Goal: Information Seeking & Learning: Check status

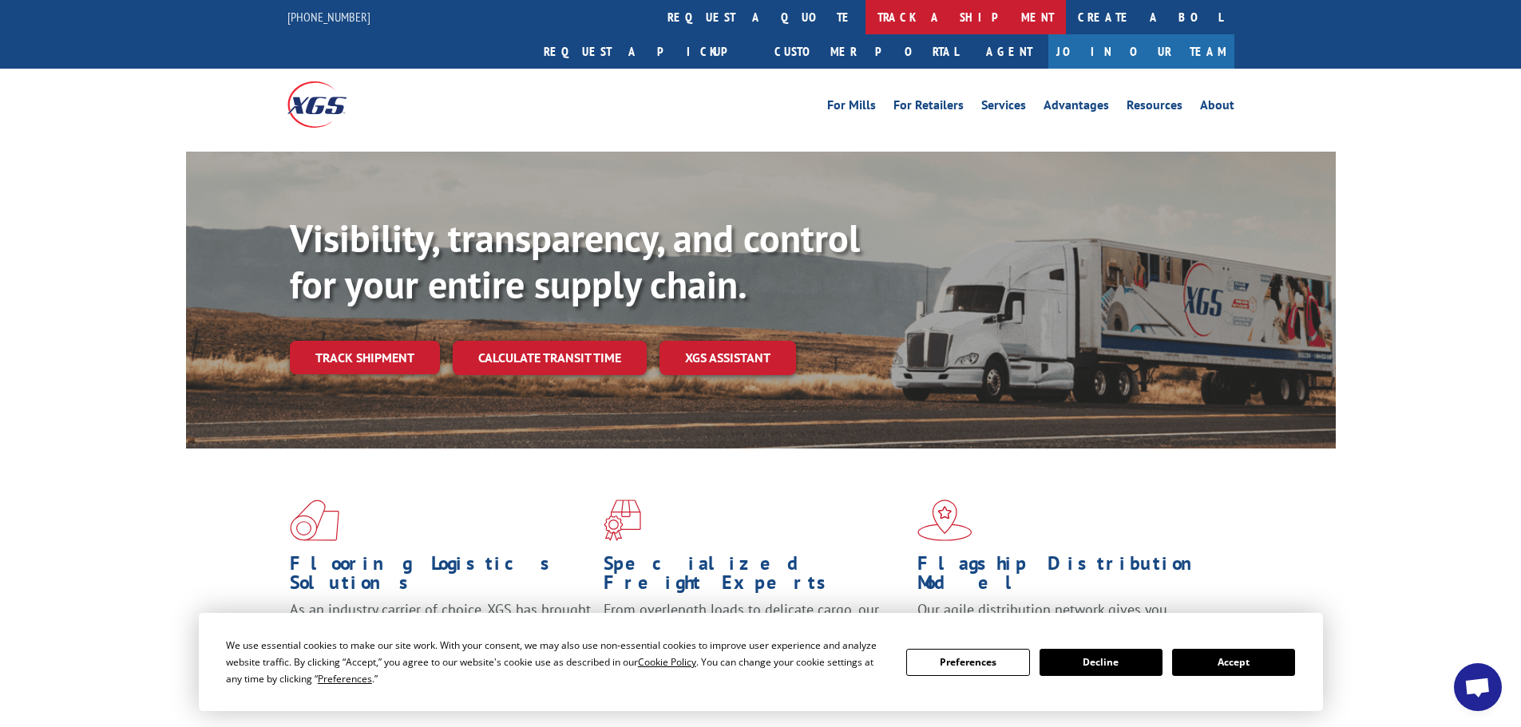
click at [865, 16] on link "track a shipment" at bounding box center [965, 17] width 200 height 34
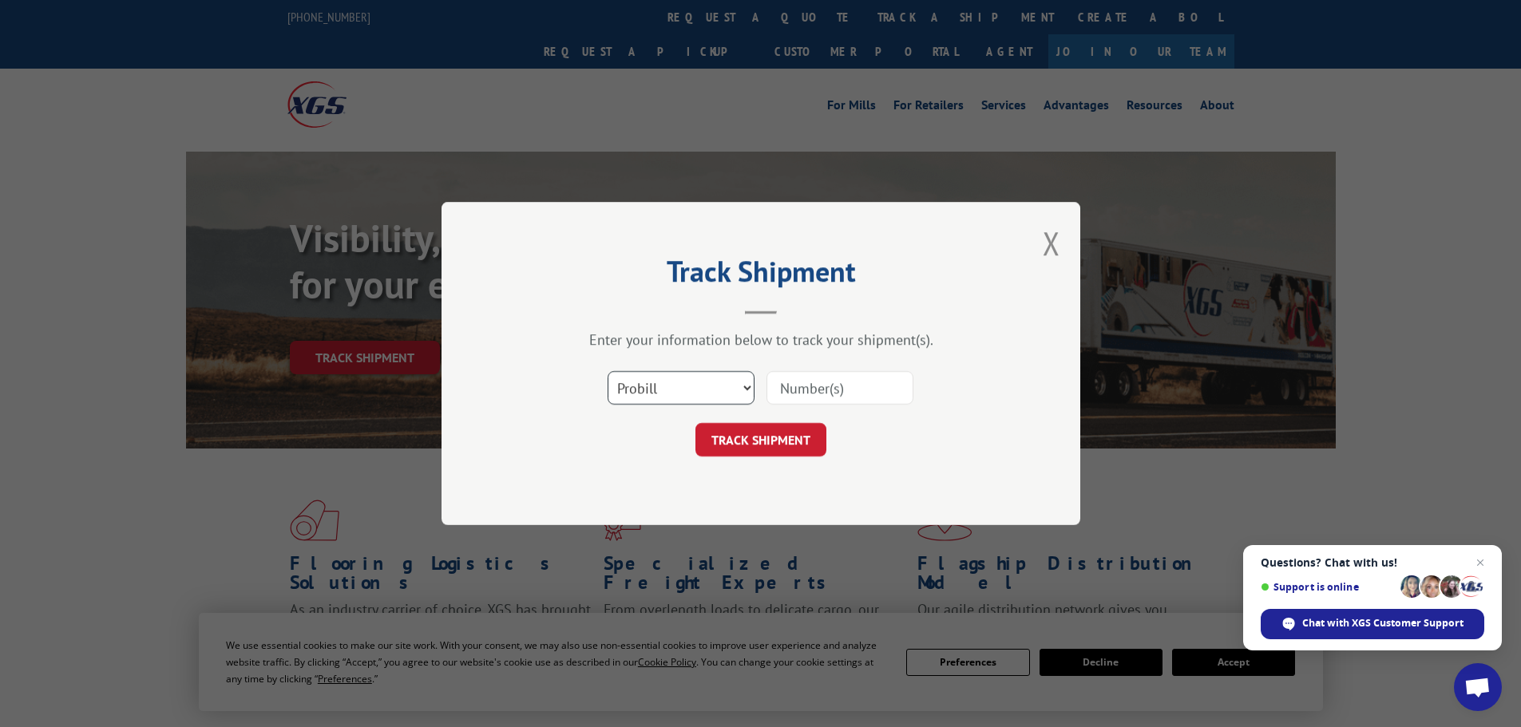
click at [672, 384] on select "Select category... Probill BOL PO" at bounding box center [681, 388] width 147 height 34
select select "bol"
click at [608, 371] on select "Select category... Probill BOL PO" at bounding box center [681, 388] width 147 height 34
paste input "5609067"
type input "5609067"
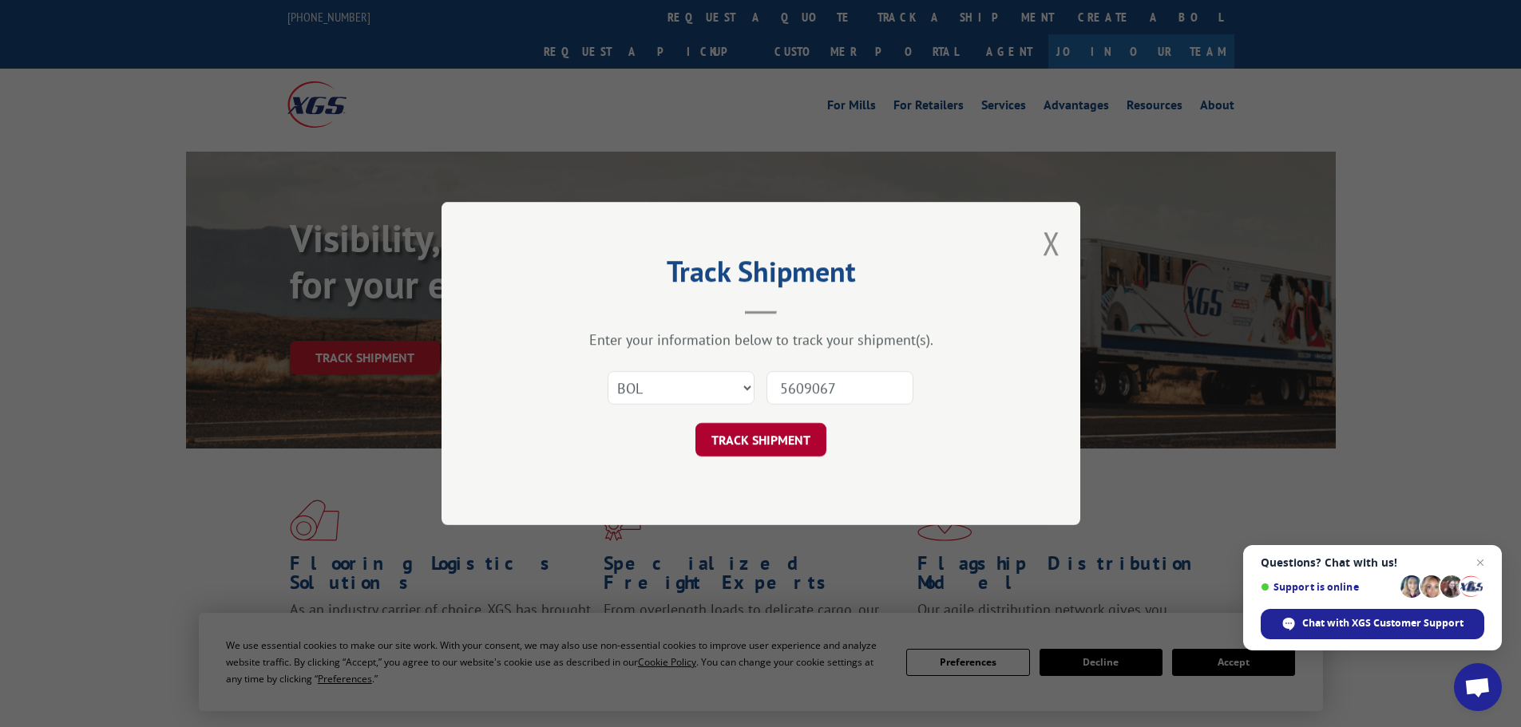
click at [775, 449] on button "TRACK SHIPMENT" at bounding box center [760, 440] width 131 height 34
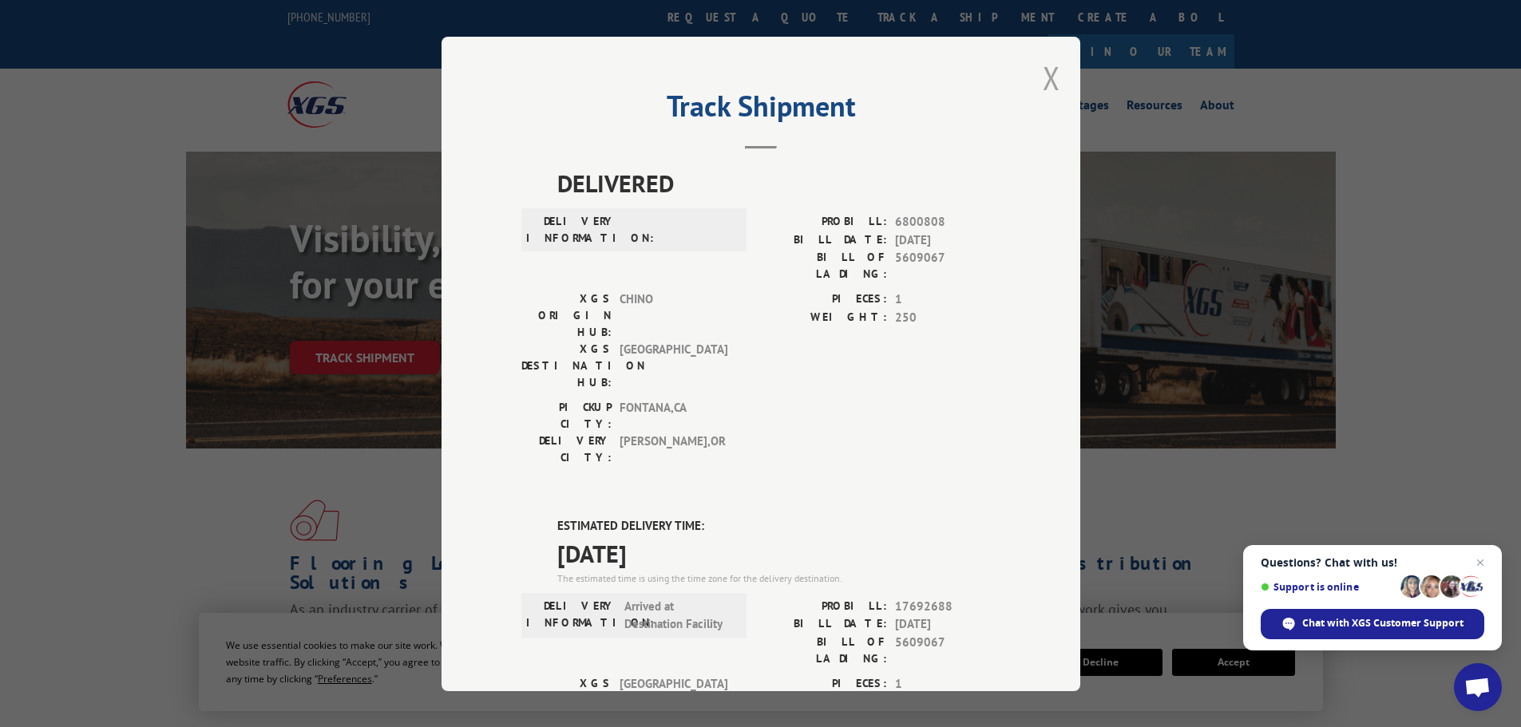
click at [1043, 73] on button "Close modal" at bounding box center [1052, 78] width 18 height 42
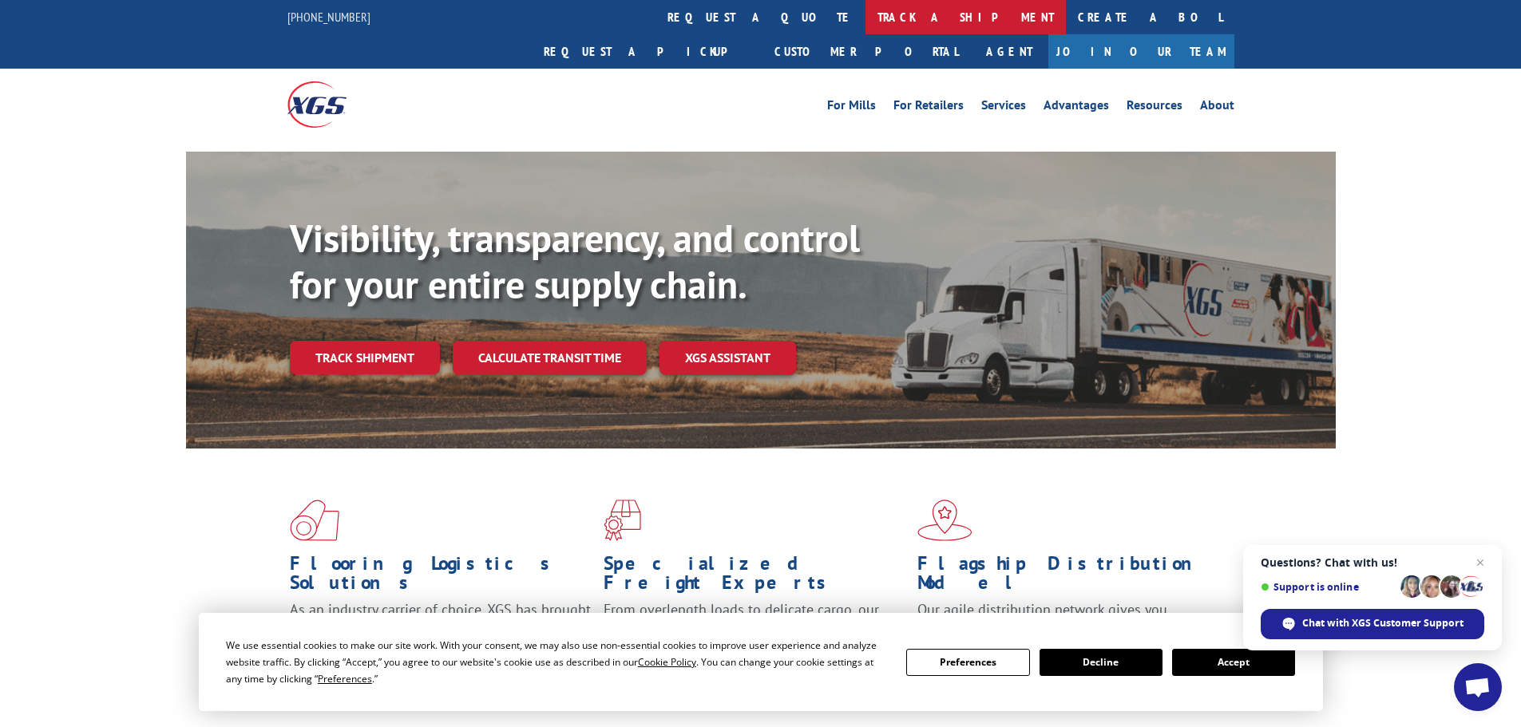
click at [865, 24] on link "track a shipment" at bounding box center [965, 17] width 200 height 34
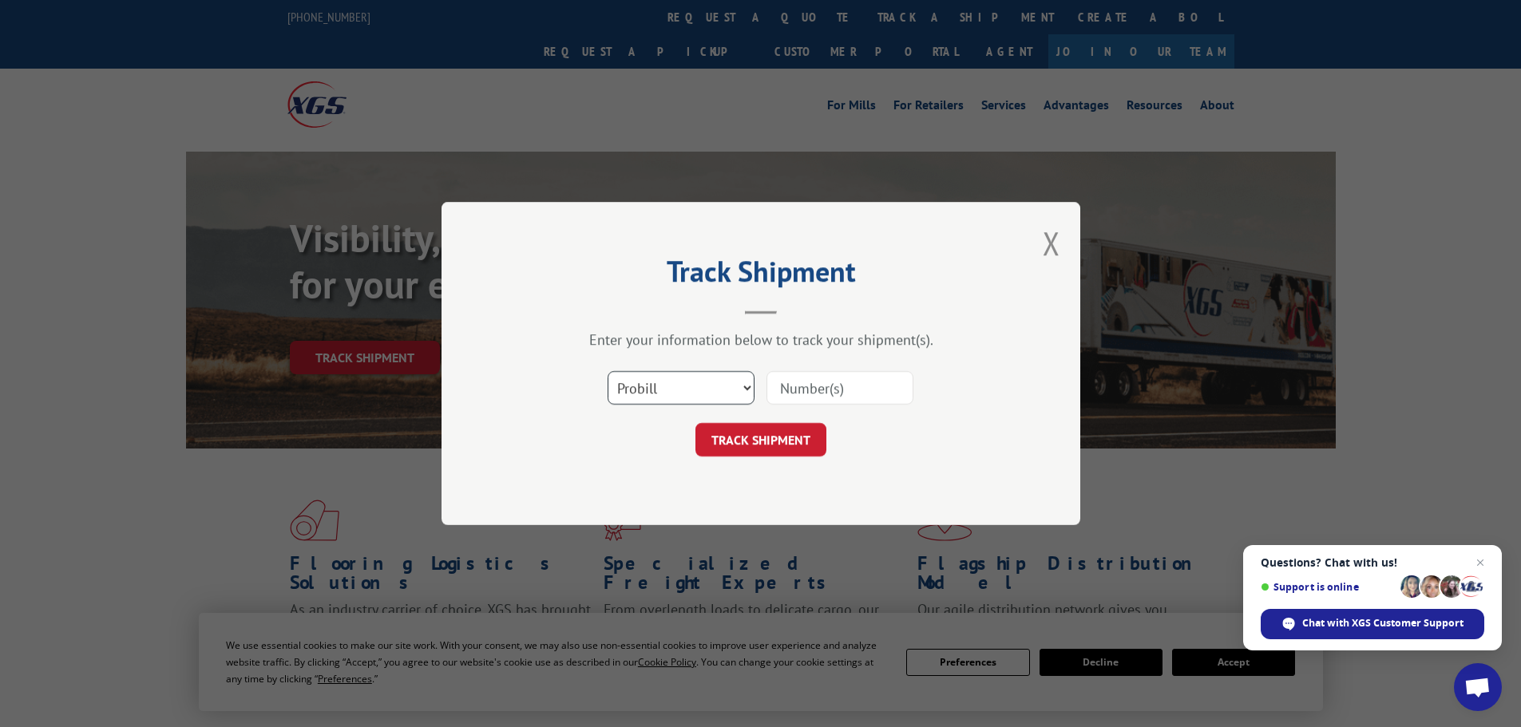
click at [668, 384] on select "Select category... Probill BOL PO" at bounding box center [681, 388] width 147 height 34
select select "bol"
click at [608, 371] on select "Select category... Probill BOL PO" at bounding box center [681, 388] width 147 height 34
paste input "5609067"
type input "5609067"
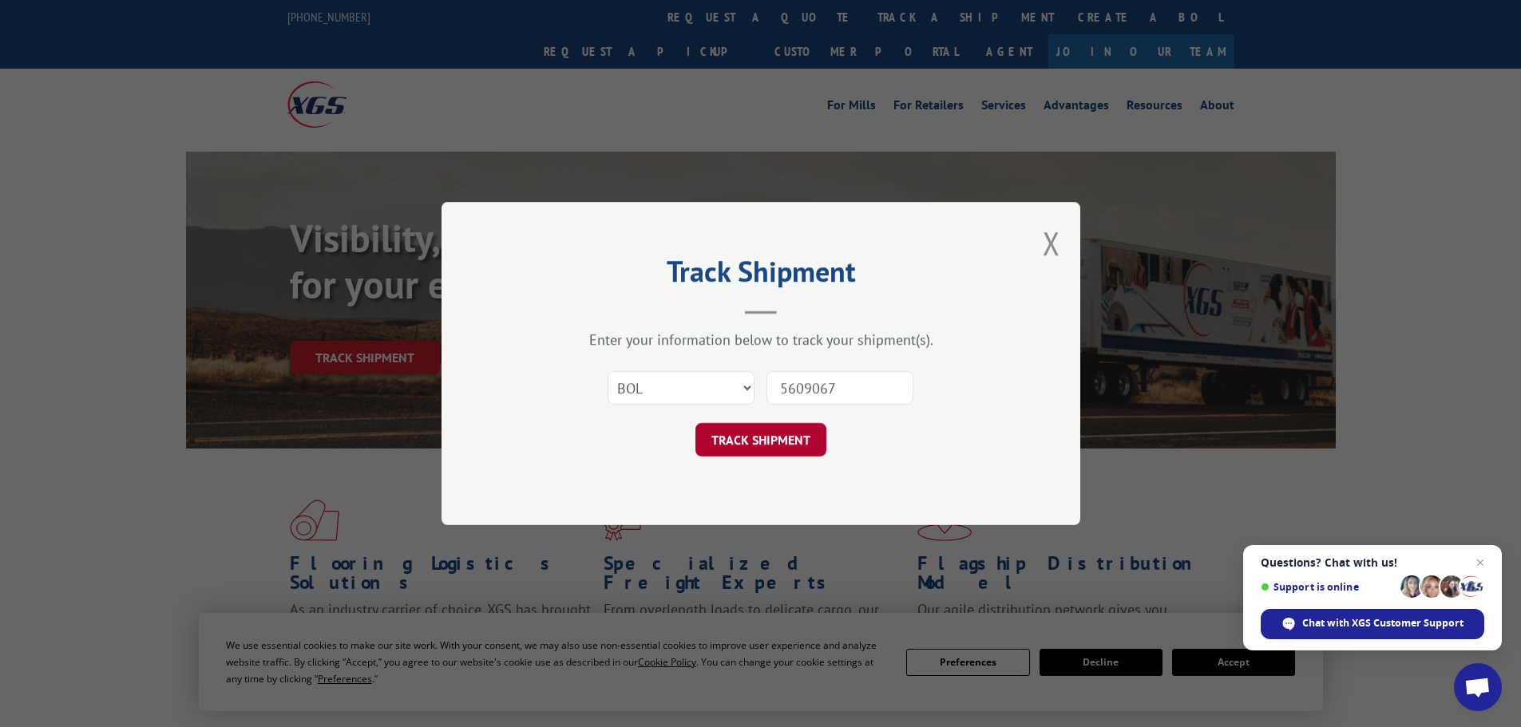
click at [786, 439] on button "TRACK SHIPMENT" at bounding box center [760, 440] width 131 height 34
